Goal: Task Accomplishment & Management: Complete application form

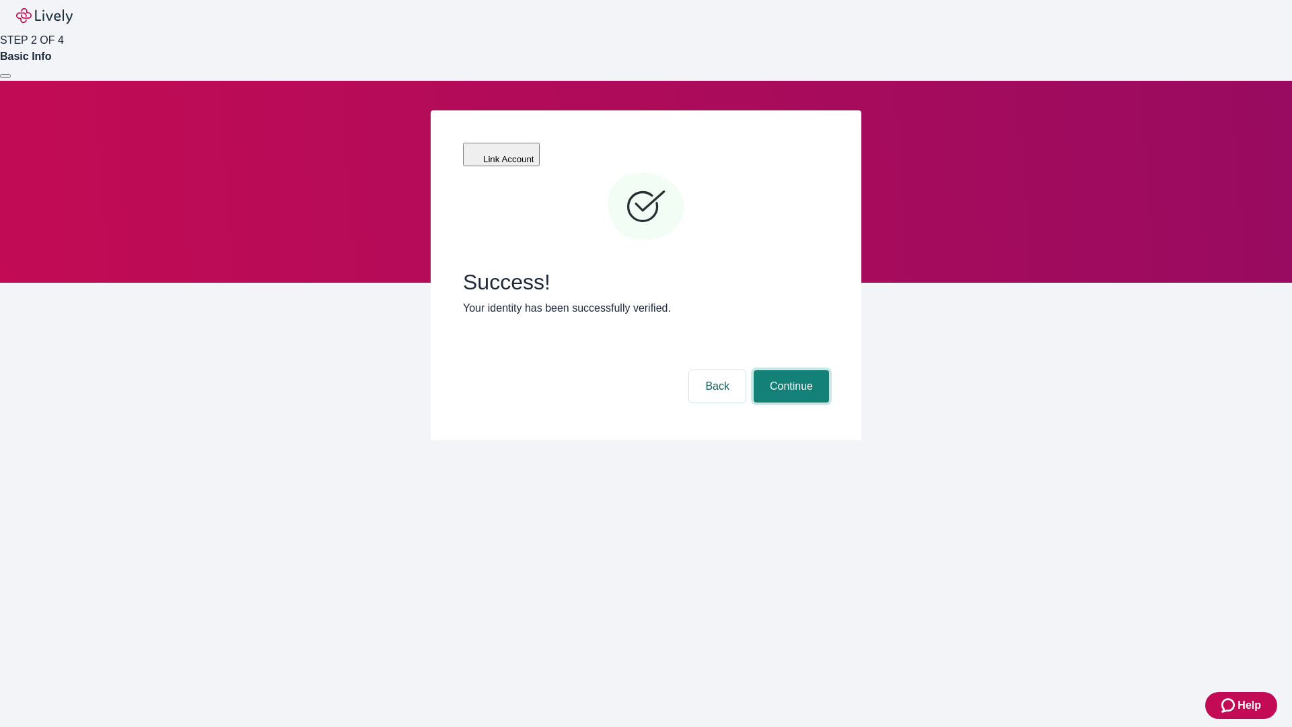
click at [789, 370] on button "Continue" at bounding box center [791, 386] width 75 height 32
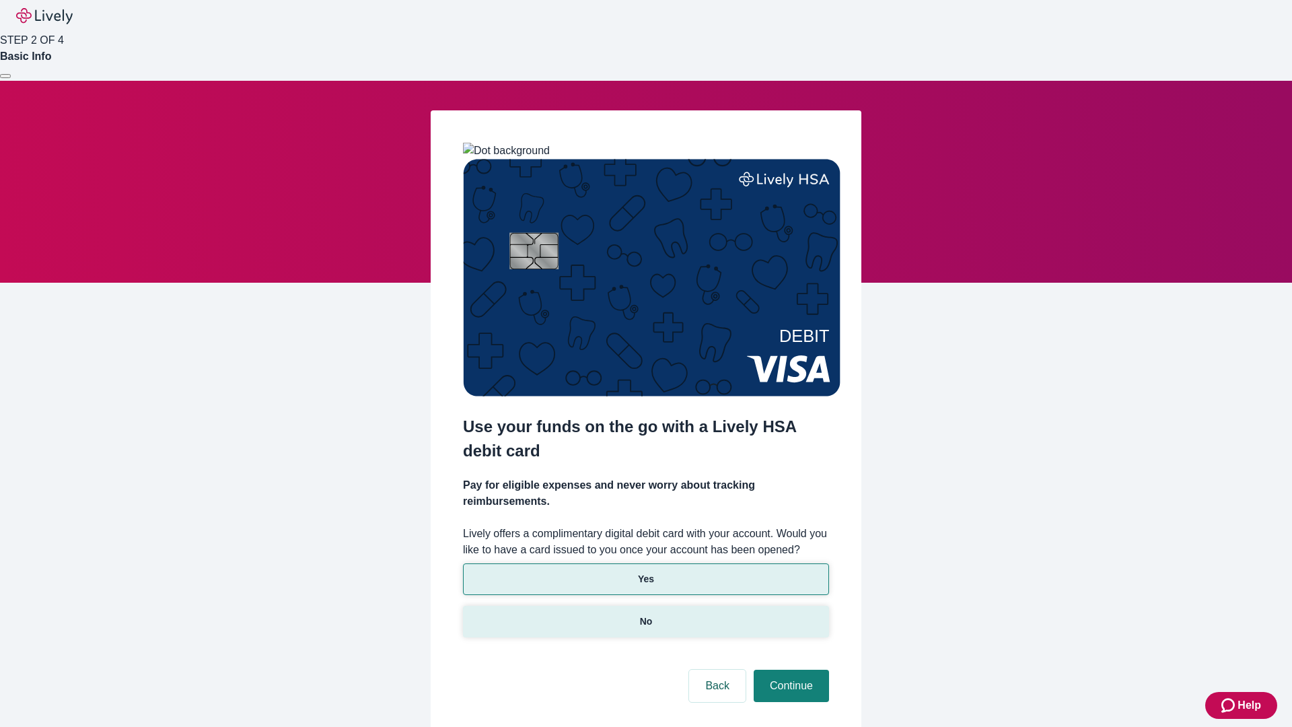
click at [645, 614] on p "No" at bounding box center [646, 621] width 13 height 14
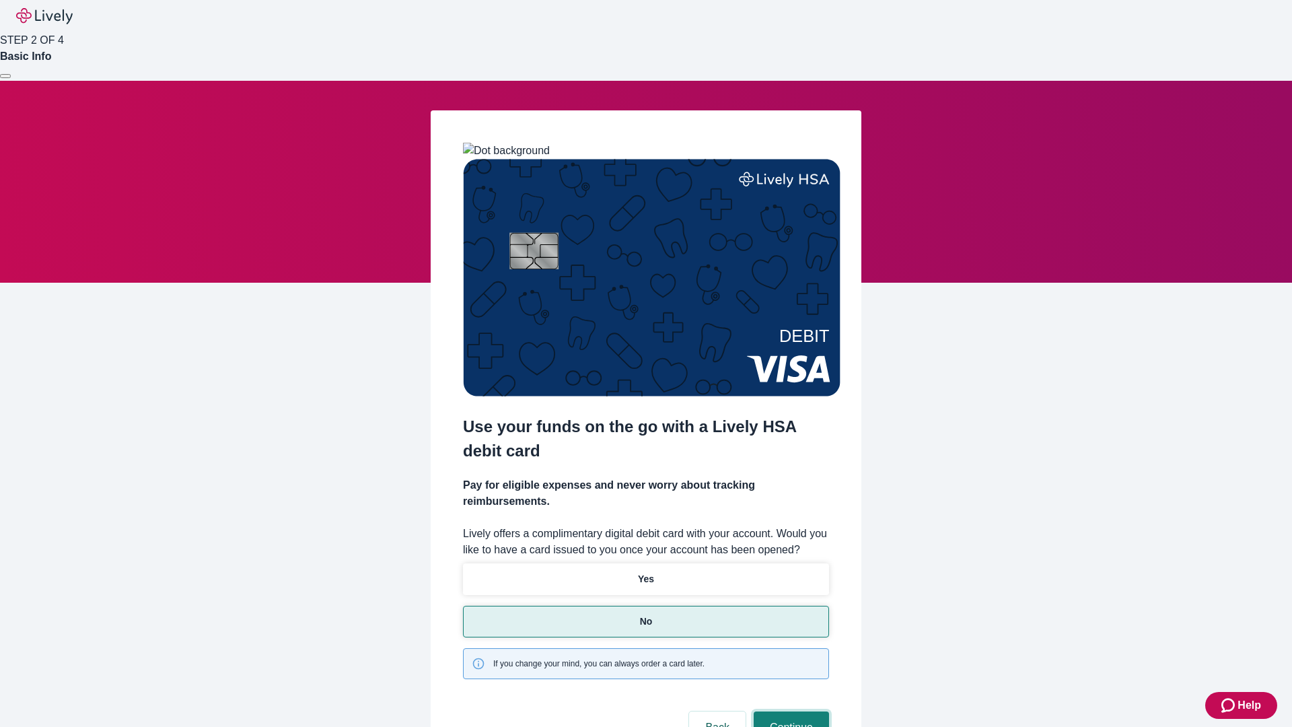
click at [789, 711] on button "Continue" at bounding box center [791, 727] width 75 height 32
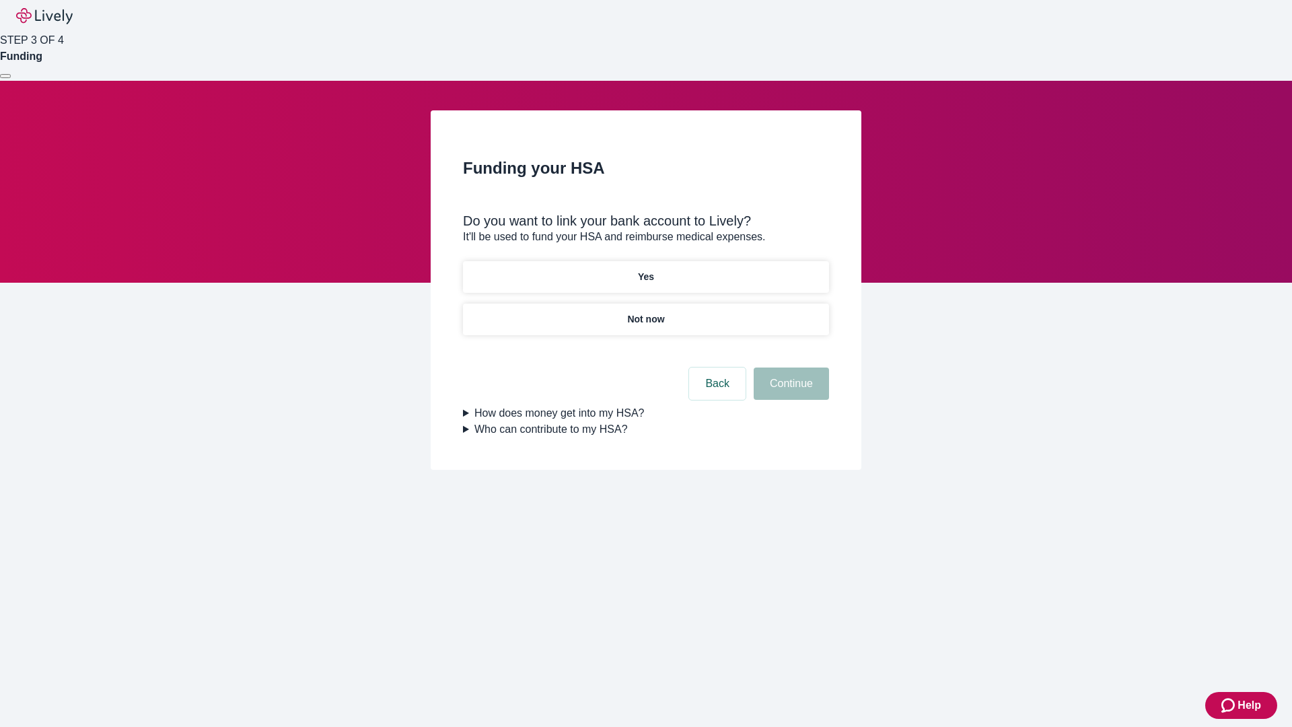
click at [645, 270] on p "Yes" at bounding box center [646, 277] width 16 height 14
click at [789, 367] on button "Continue" at bounding box center [791, 383] width 75 height 32
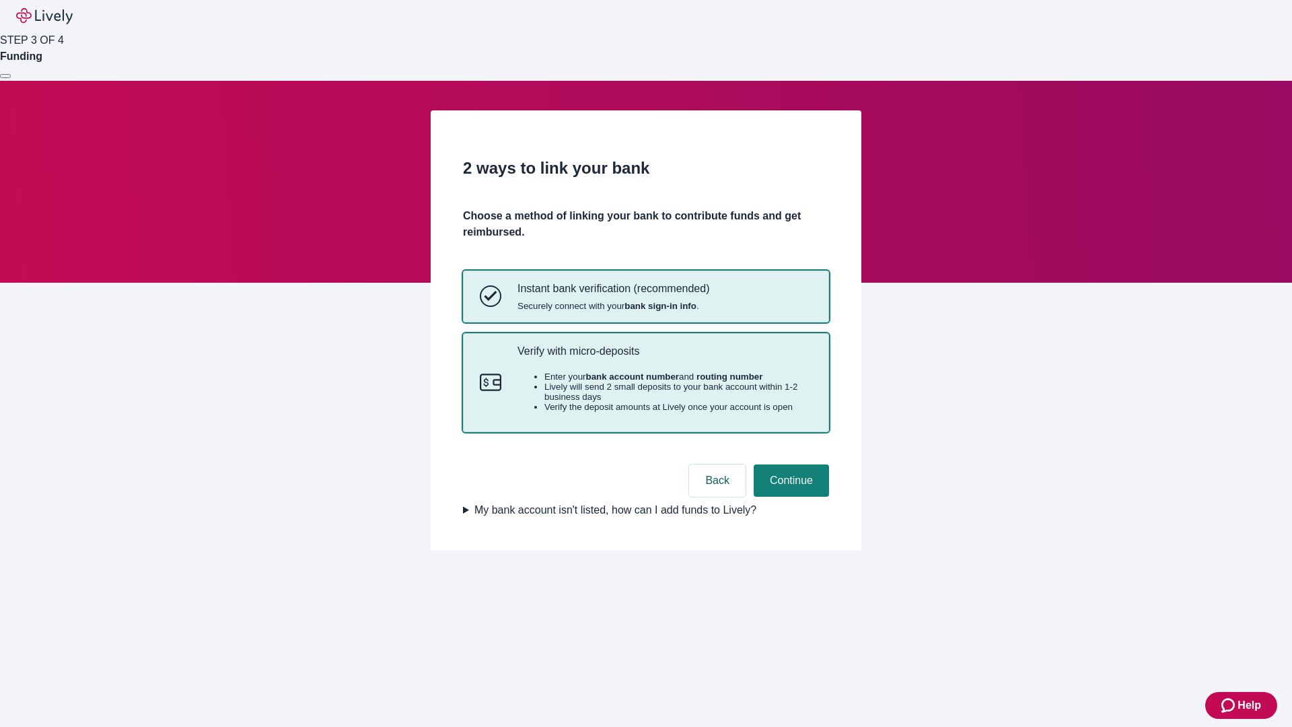
click at [664, 357] on p "Verify with micro-deposits" at bounding box center [665, 351] width 295 height 13
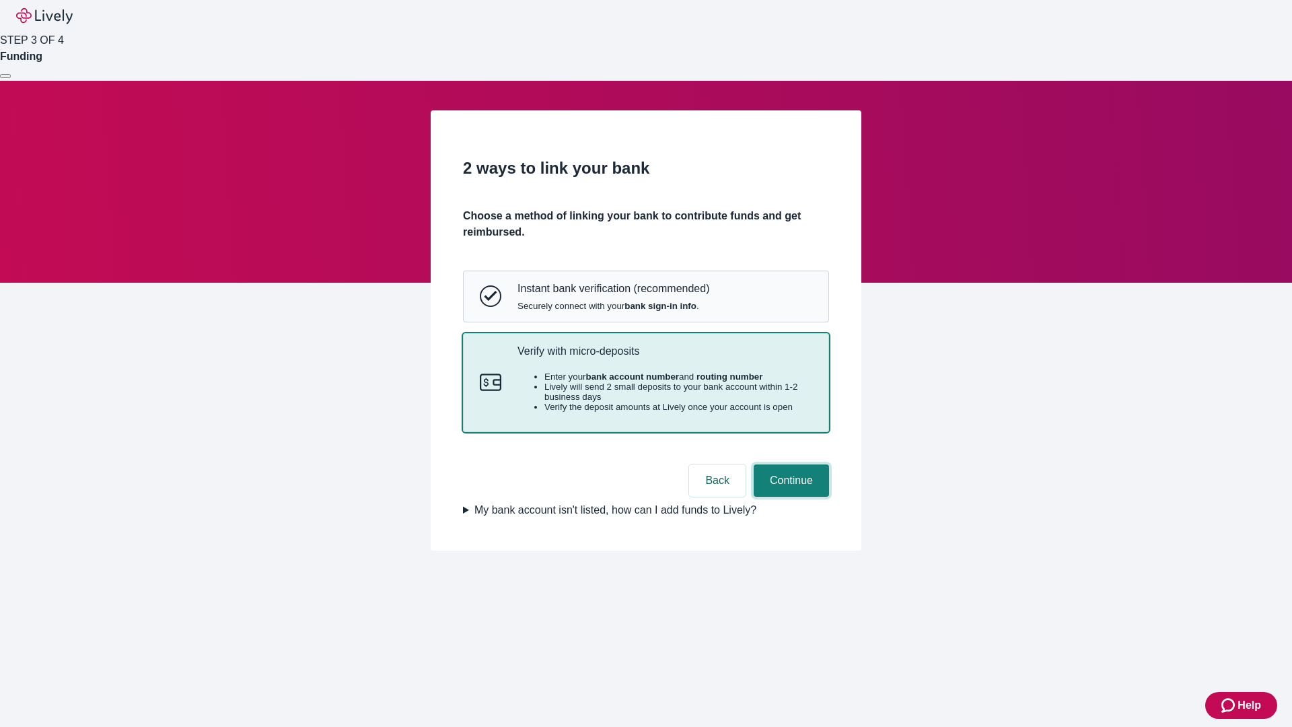
click at [789, 497] on button "Continue" at bounding box center [791, 480] width 75 height 32
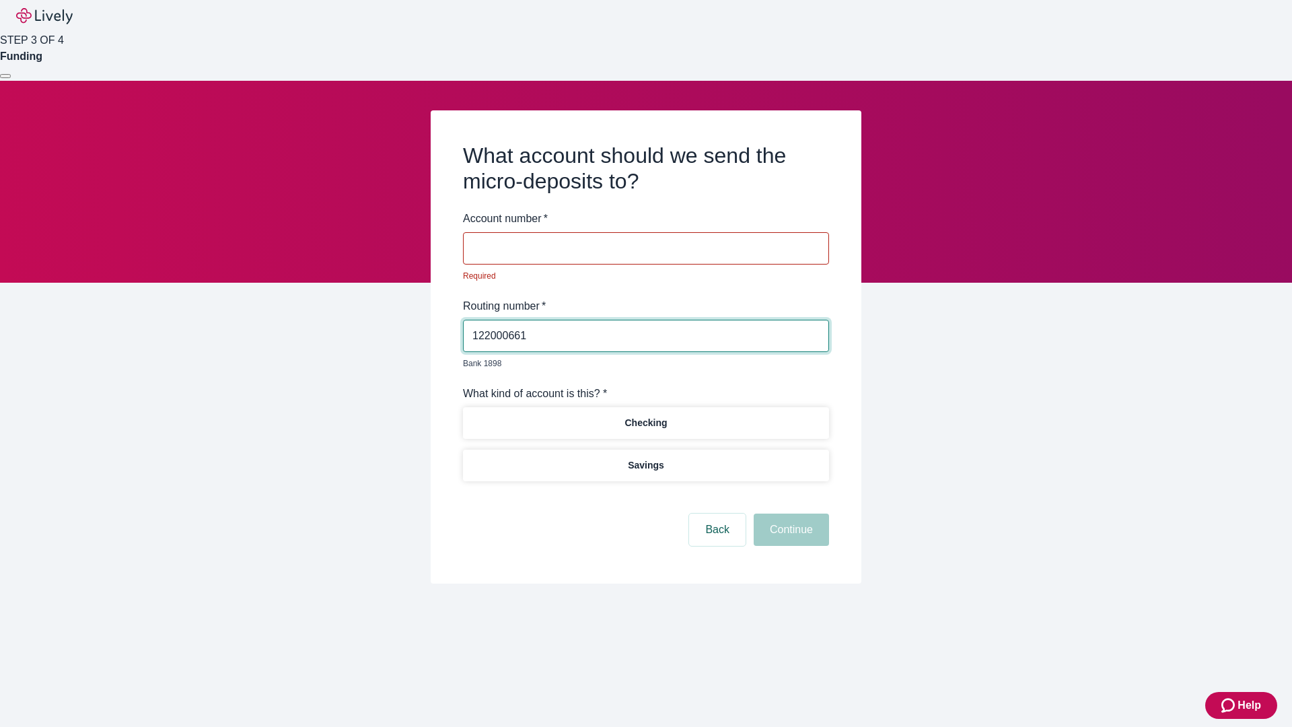
type input "122000661"
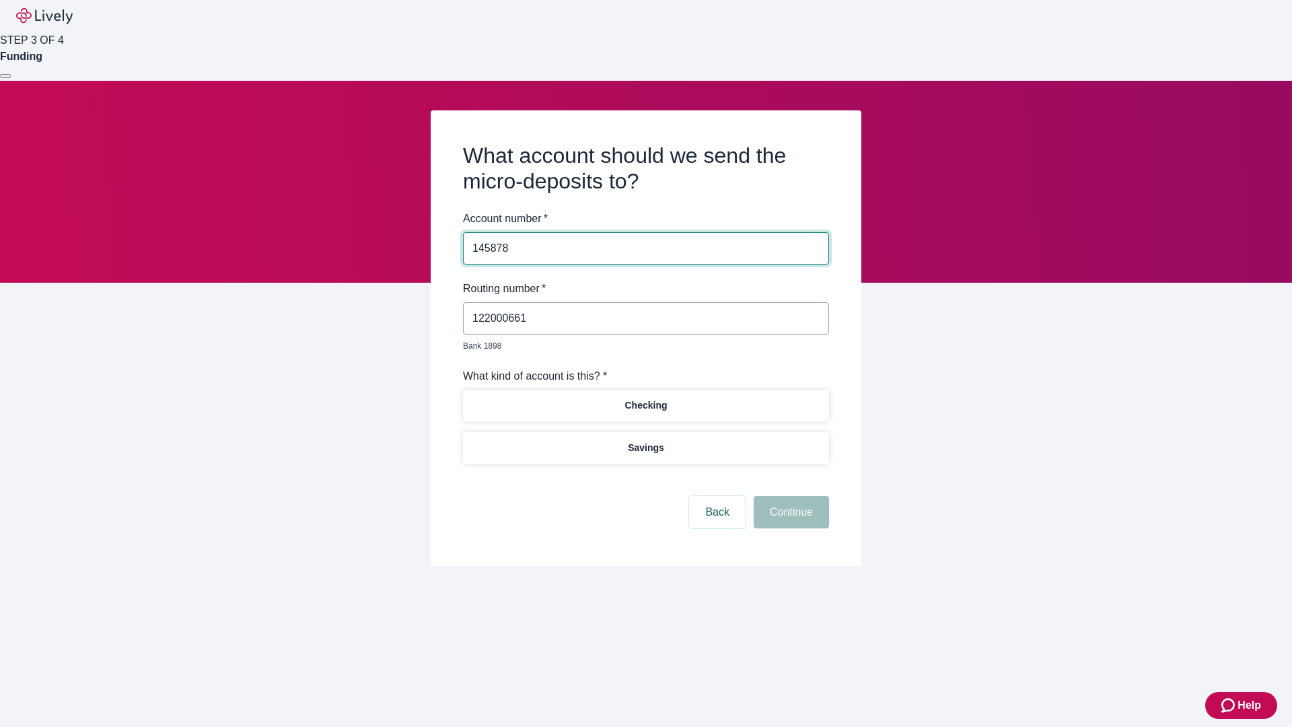
type input "145878"
click at [645, 398] on p "Checking" at bounding box center [646, 405] width 42 height 14
click at [789, 497] on button "Continue" at bounding box center [791, 512] width 75 height 32
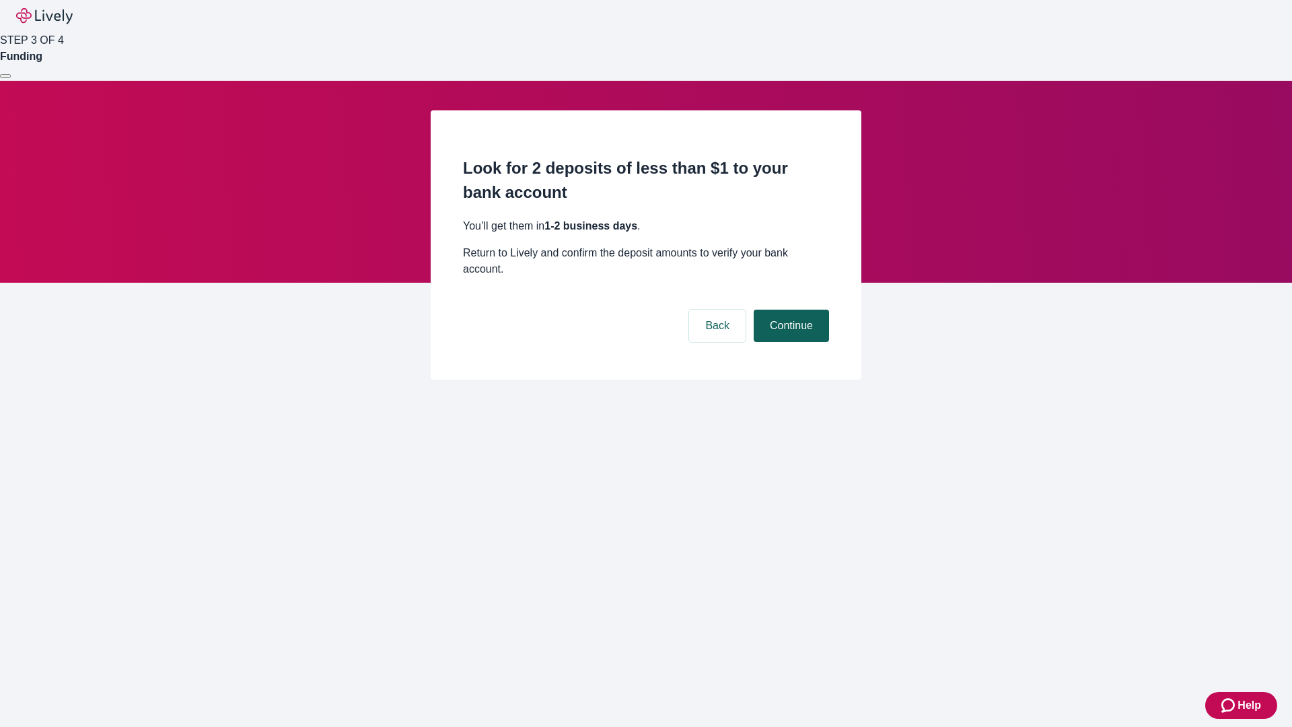
click at [789, 310] on button "Continue" at bounding box center [791, 326] width 75 height 32
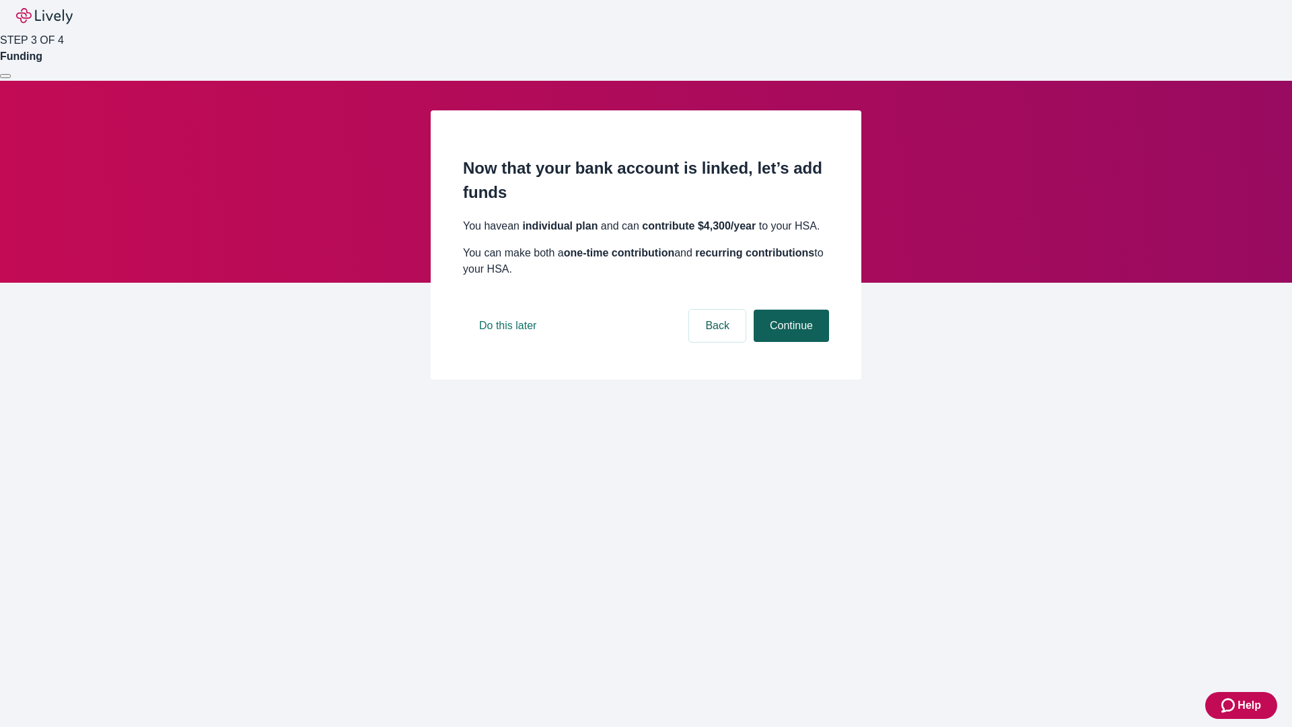
click at [789, 342] on button "Continue" at bounding box center [791, 326] width 75 height 32
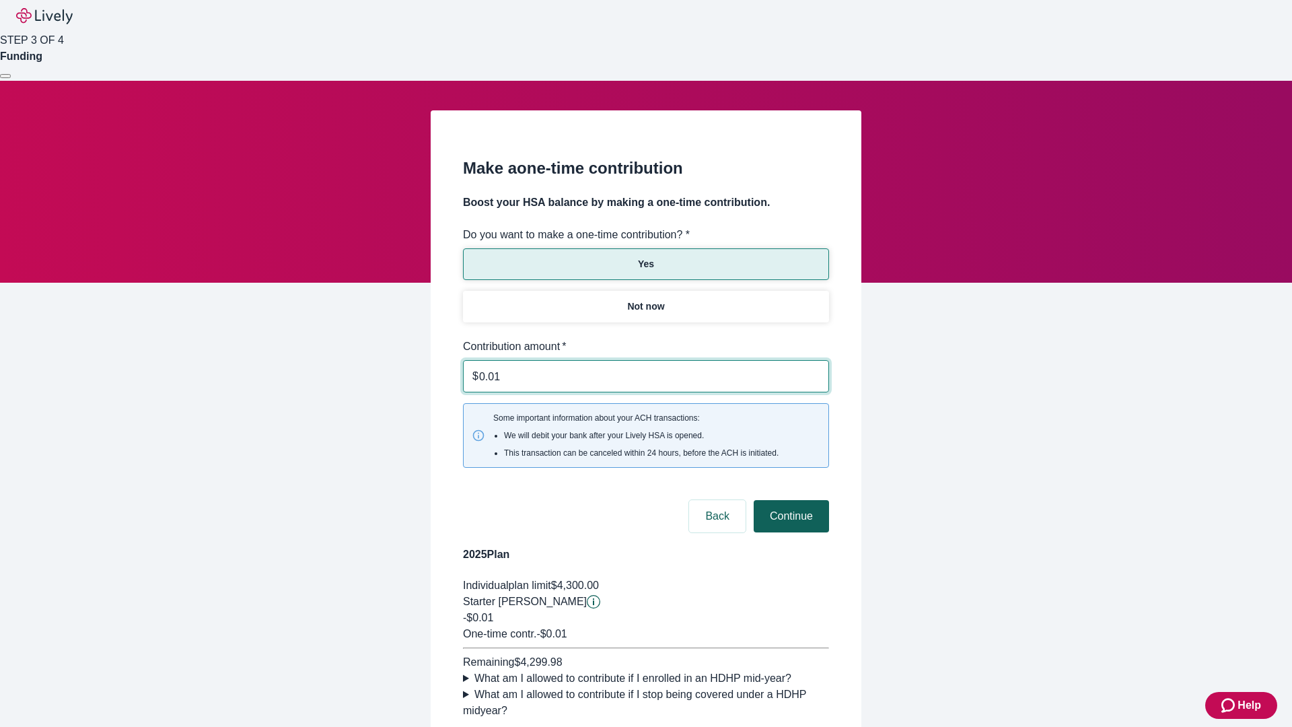
type input "0.01"
click at [789, 500] on button "Continue" at bounding box center [791, 516] width 75 height 32
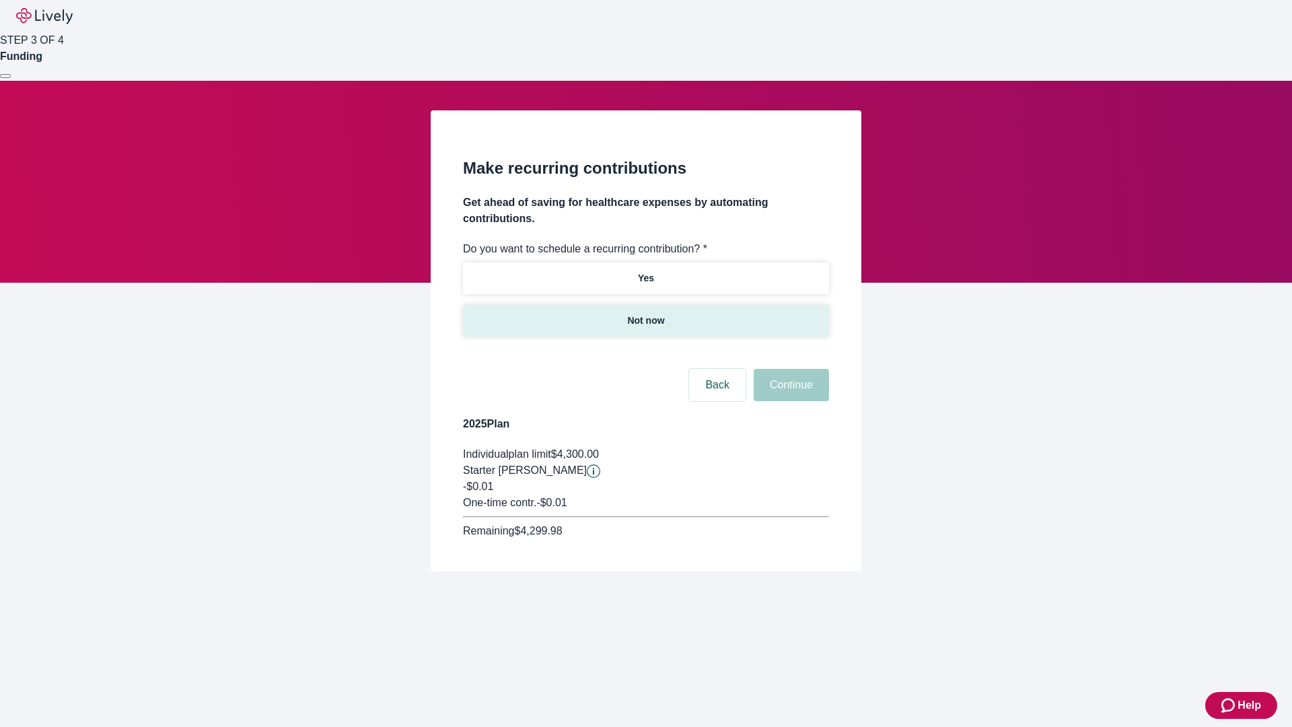
click at [645, 314] on p "Not now" at bounding box center [645, 321] width 37 height 14
click at [789, 369] on button "Continue" at bounding box center [791, 385] width 75 height 32
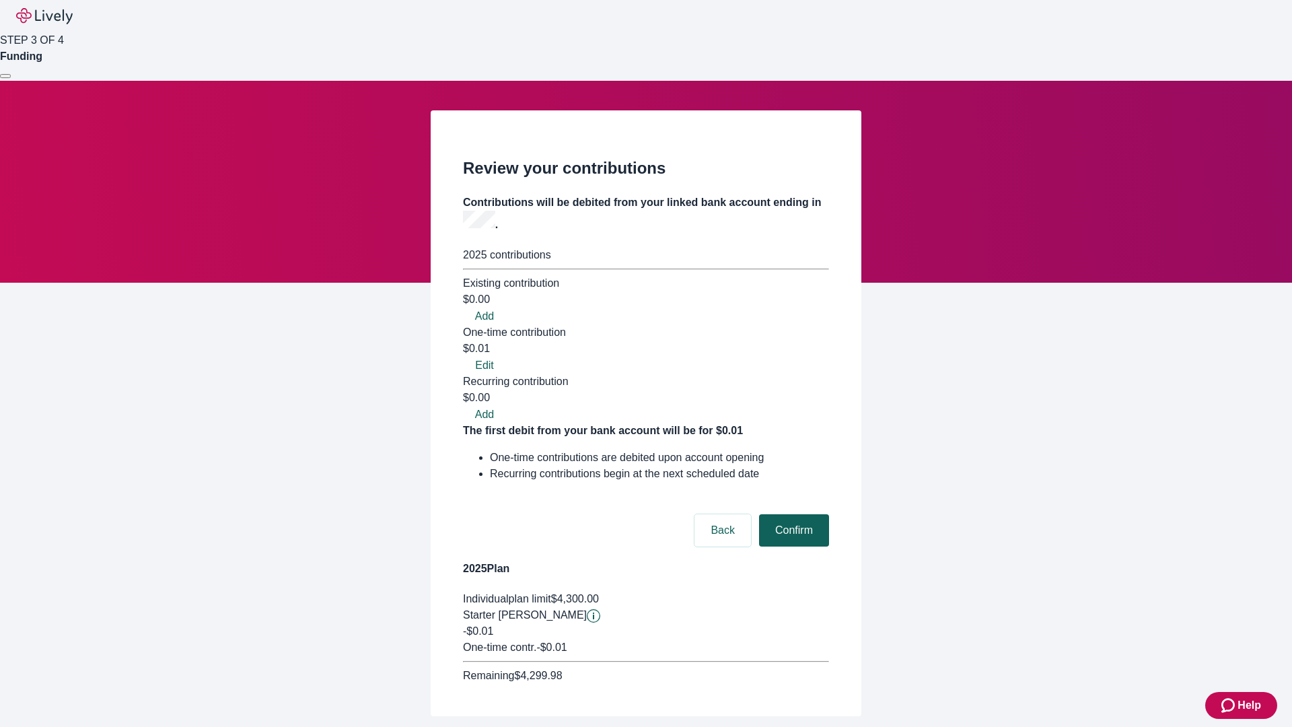
click at [792, 514] on button "Confirm" at bounding box center [794, 530] width 70 height 32
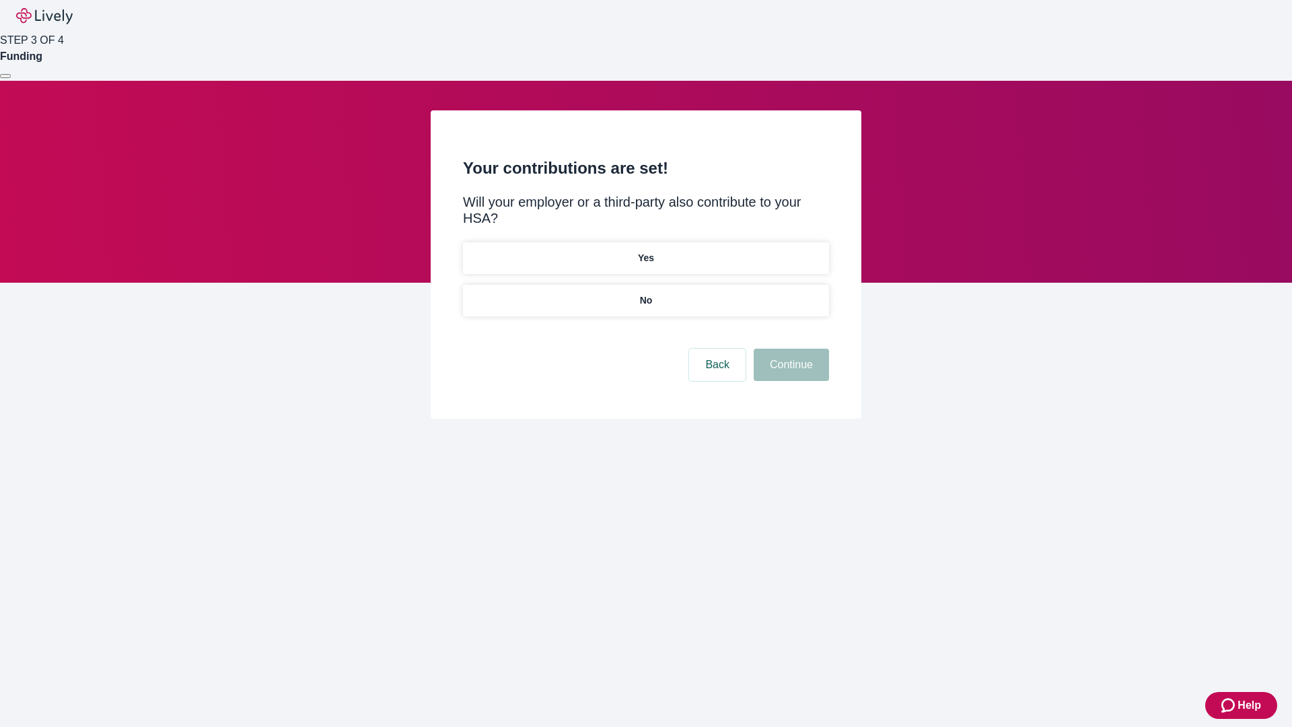
click at [645, 293] on p "No" at bounding box center [646, 300] width 13 height 14
click at [789, 349] on button "Continue" at bounding box center [791, 365] width 75 height 32
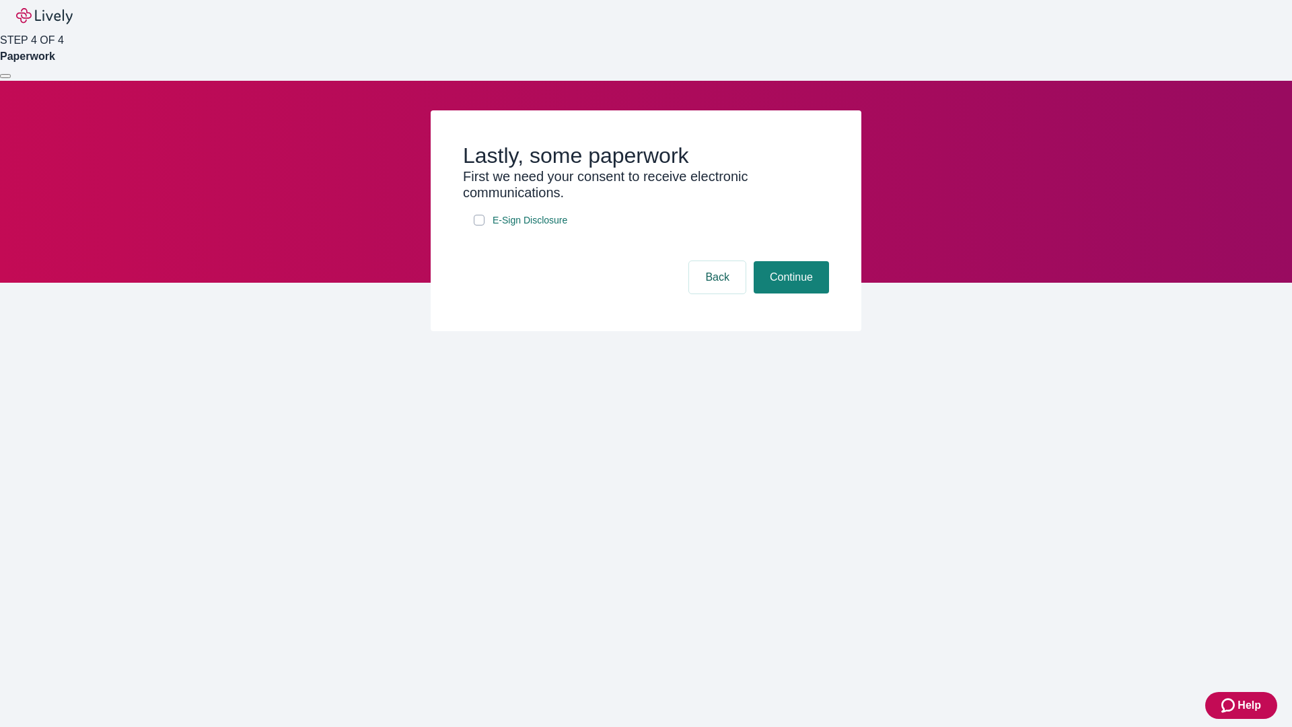
click at [479, 225] on input "E-Sign Disclosure" at bounding box center [479, 220] width 11 height 11
checkbox input "true"
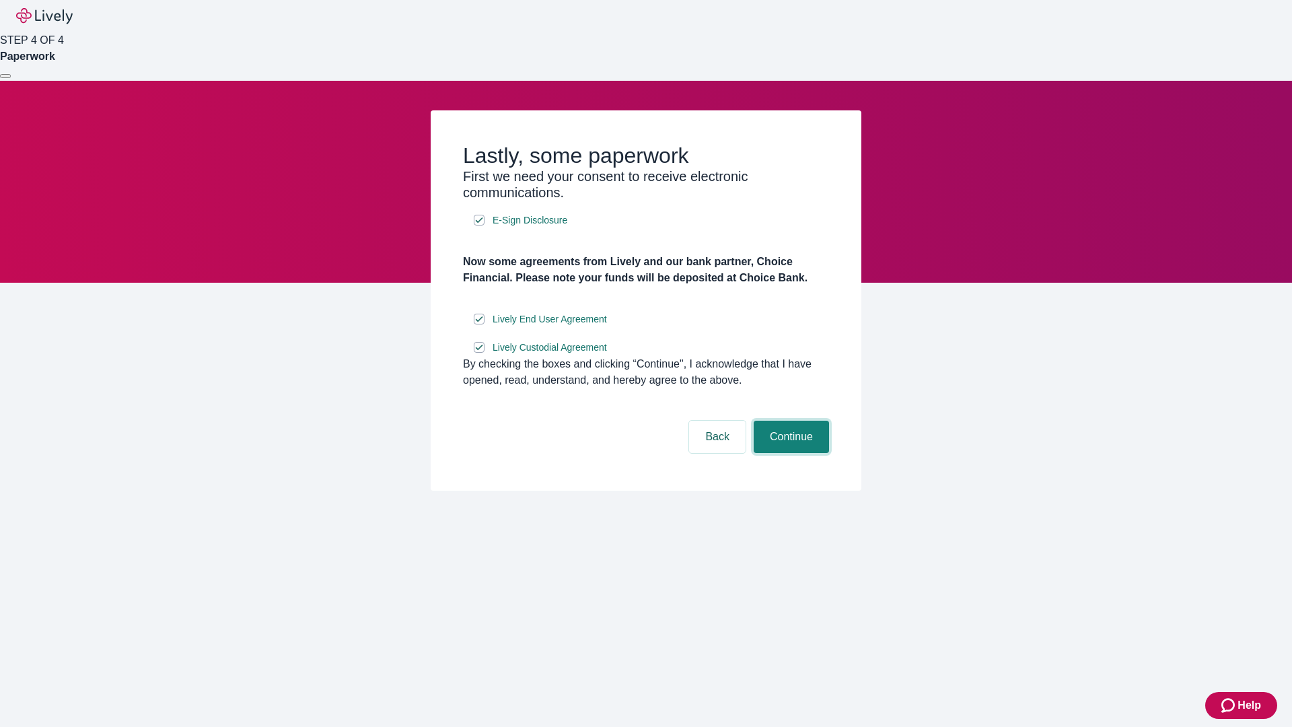
click at [789, 453] on button "Continue" at bounding box center [791, 437] width 75 height 32
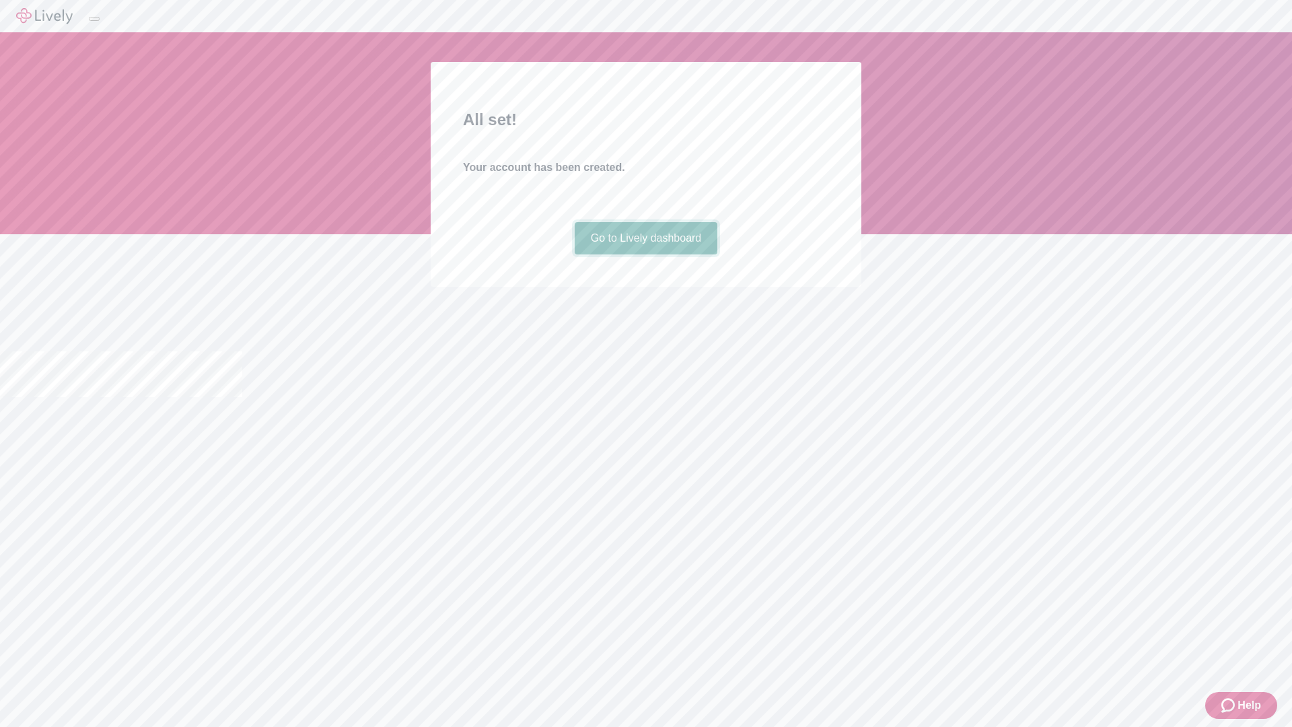
click at [645, 254] on link "Go to Lively dashboard" at bounding box center [646, 238] width 143 height 32
